Goal: Entertainment & Leisure: Consume media (video, audio)

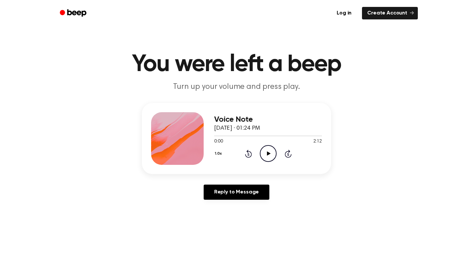
click at [265, 153] on icon "Play Audio" at bounding box center [268, 153] width 17 height 17
click at [273, 153] on icon "Play Audio" at bounding box center [268, 153] width 17 height 17
click at [266, 155] on icon "Play Audio" at bounding box center [268, 153] width 17 height 17
click at [270, 156] on icon "Play Audio" at bounding box center [268, 153] width 17 height 17
